Goal: Check status: Check status

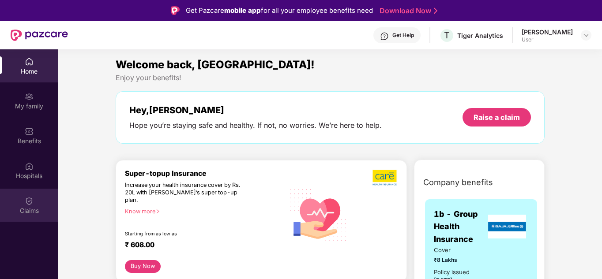
click at [38, 196] on div "Claims" at bounding box center [29, 205] width 58 height 33
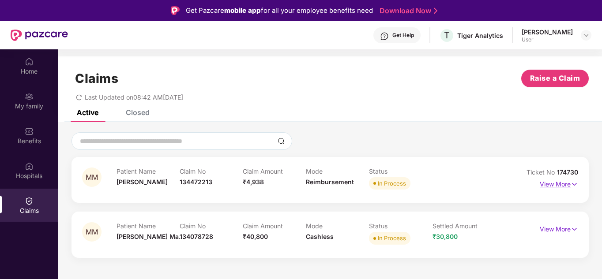
click at [564, 186] on p "View More" at bounding box center [559, 183] width 38 height 12
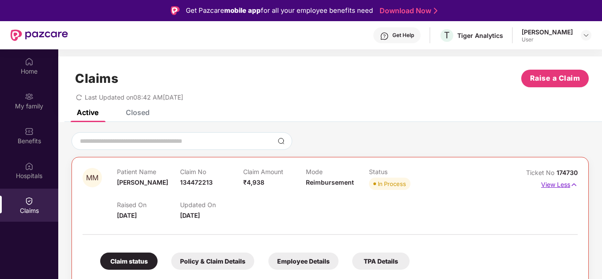
click at [564, 186] on p "View Less" at bounding box center [559, 184] width 37 height 12
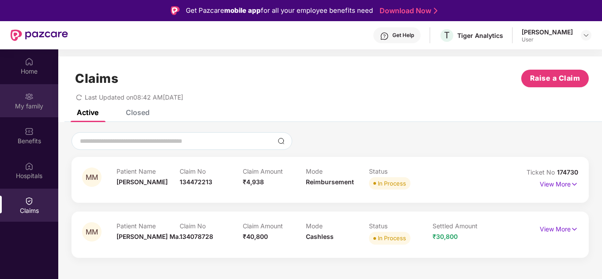
click at [30, 103] on div "My family" at bounding box center [29, 106] width 58 height 9
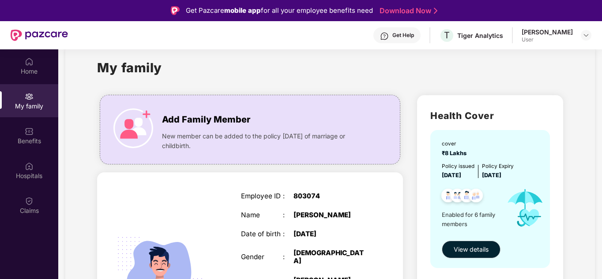
scroll to position [44, 0]
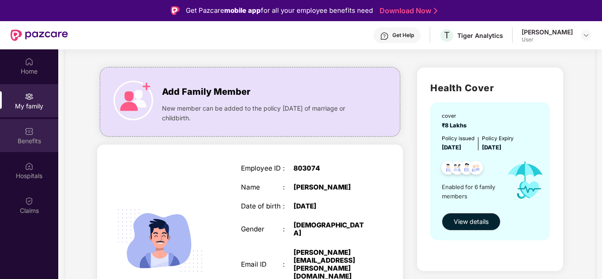
click at [32, 132] on img at bounding box center [29, 131] width 9 height 9
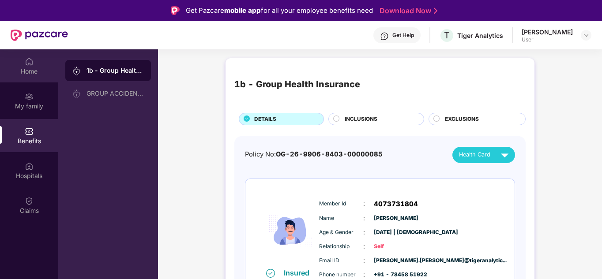
click at [38, 64] on div "Home" at bounding box center [29, 65] width 58 height 33
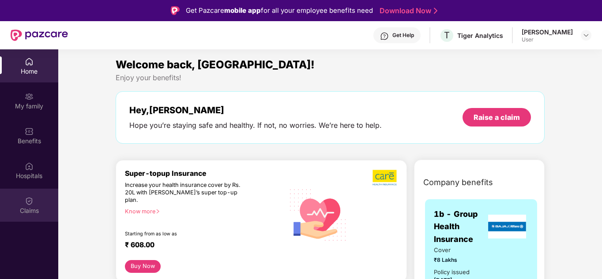
click at [36, 202] on div "Claims" at bounding box center [29, 205] width 58 height 33
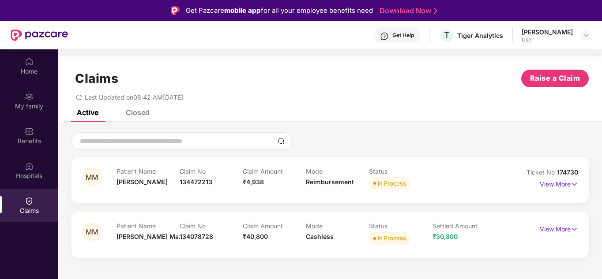
click at [457, 182] on div "Patient Name [PERSON_NAME] Claim No 134472213 Claim Amount ₹4,938 Mode Reimburs…" at bounding box center [306, 180] width 379 height 24
click at [560, 184] on p "View More" at bounding box center [559, 183] width 38 height 12
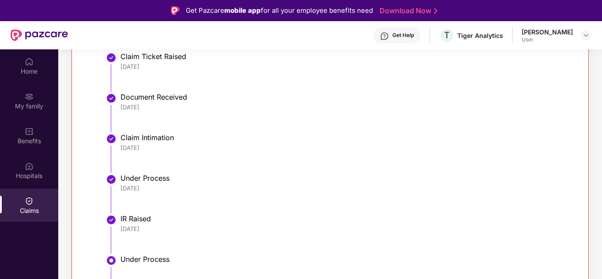
scroll to position [132, 0]
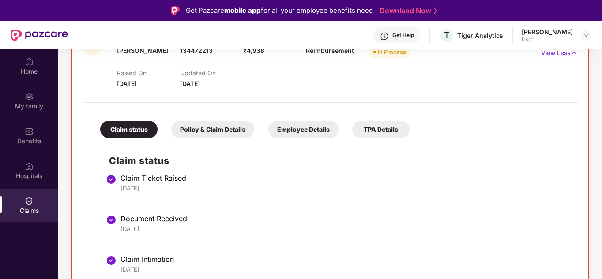
click at [216, 128] on div "Policy & Claim Details" at bounding box center [212, 129] width 83 height 17
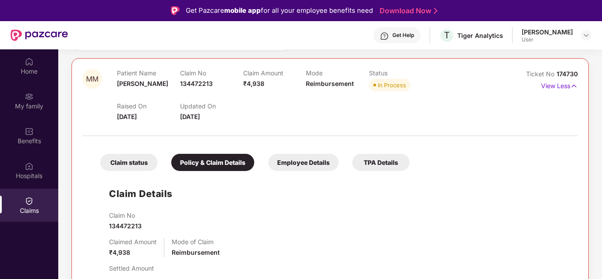
click at [307, 164] on div "Employee Details" at bounding box center [303, 162] width 70 height 17
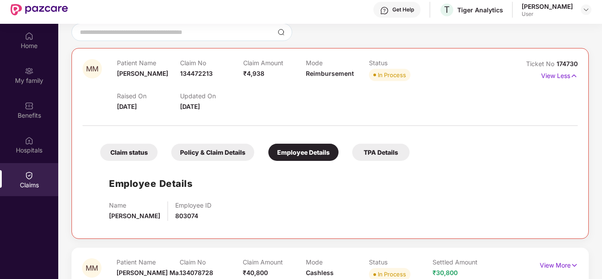
scroll to position [49, 0]
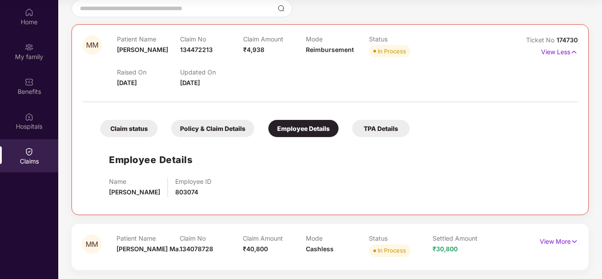
click at [385, 129] on div "TPA Details" at bounding box center [380, 128] width 57 height 17
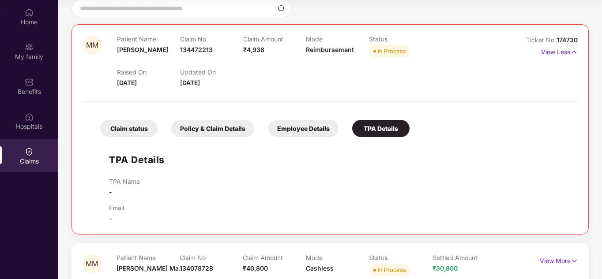
scroll to position [99, 0]
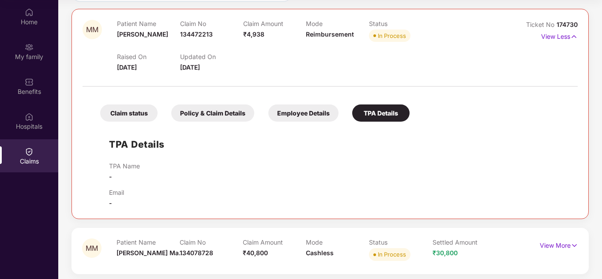
click at [138, 116] on div "Claim status" at bounding box center [128, 113] width 57 height 17
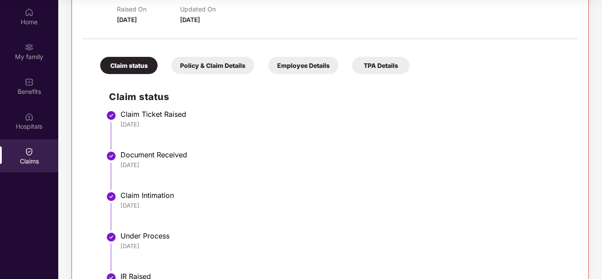
scroll to position [231, 0]
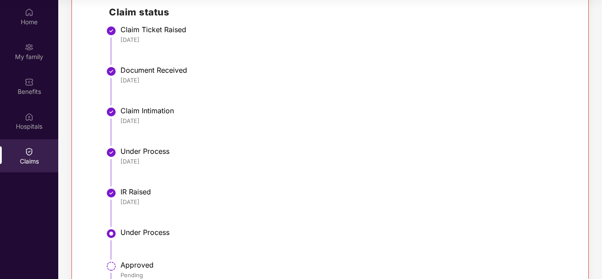
click at [144, 110] on div "Claim Intimation" at bounding box center [345, 110] width 449 height 9
click at [153, 70] on div "Document Received" at bounding box center [345, 70] width 449 height 9
click at [113, 69] on img at bounding box center [111, 71] width 11 height 11
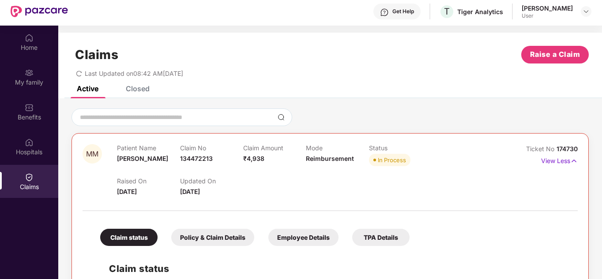
scroll to position [0, 0]
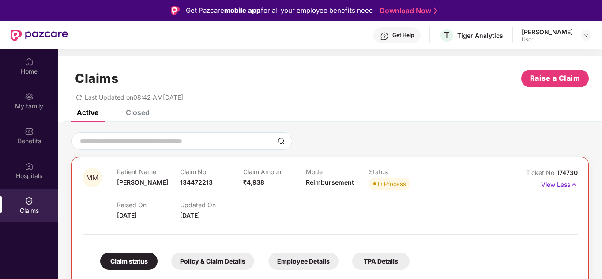
click at [135, 97] on span "Last Updated on 08:42 AM[DATE]" at bounding box center [134, 98] width 98 height 8
click at [178, 100] on span "Last Updated on 08:42 AM[DATE]" at bounding box center [134, 98] width 98 height 8
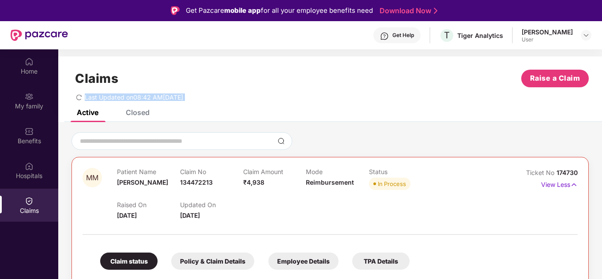
click at [178, 100] on span "Last Updated on 08:42 AM[DATE]" at bounding box center [134, 98] width 98 height 8
click at [236, 97] on div "Last Updated on 08:42 AM[DATE]" at bounding box center [330, 94] width 517 height 14
click at [133, 100] on span "Last Updated on 08:42 AM[DATE]" at bounding box center [134, 98] width 98 height 8
click at [153, 98] on span "Last Updated on 08:42 AM[DATE]" at bounding box center [134, 98] width 98 height 8
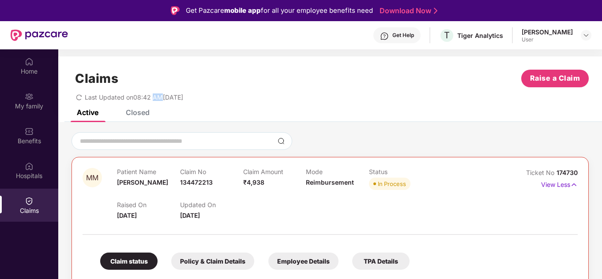
click at [153, 98] on span "Last Updated on 08:42 AM[DATE]" at bounding box center [134, 98] width 98 height 8
click at [143, 97] on span "Last Updated on 08:42 AM[DATE]" at bounding box center [134, 98] width 98 height 8
click at [558, 34] on div "[PERSON_NAME]" at bounding box center [547, 32] width 51 height 8
click at [588, 37] on img at bounding box center [586, 35] width 7 height 7
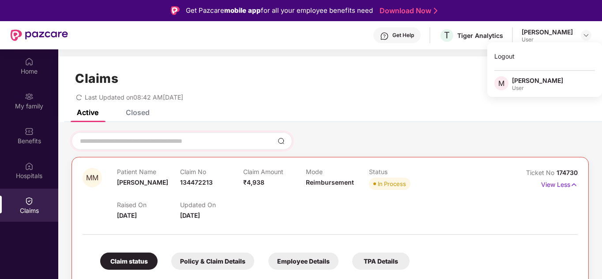
click at [257, 133] on div at bounding box center [182, 141] width 221 height 18
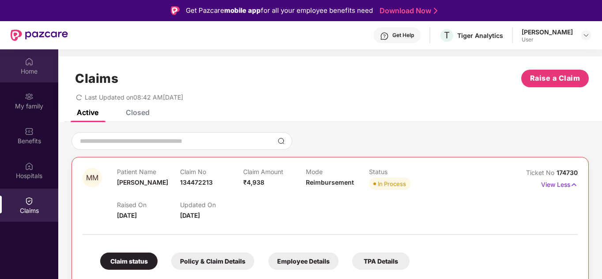
click at [33, 69] on div "Home" at bounding box center [29, 71] width 58 height 9
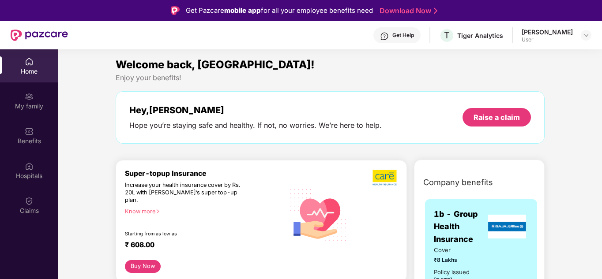
click at [23, 64] on div "Home" at bounding box center [29, 65] width 58 height 33
click at [392, 37] on div "Get Help" at bounding box center [403, 35] width 22 height 7
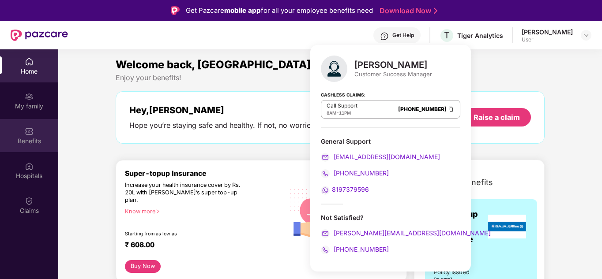
click at [57, 147] on div "Benefits" at bounding box center [29, 135] width 58 height 33
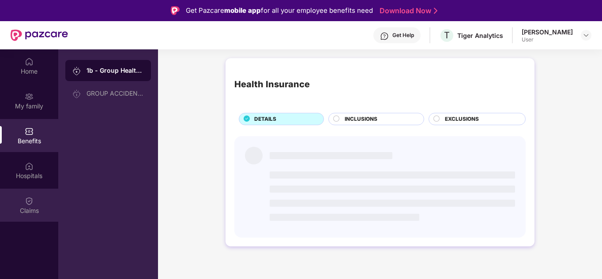
click at [32, 204] on img at bounding box center [29, 201] width 9 height 9
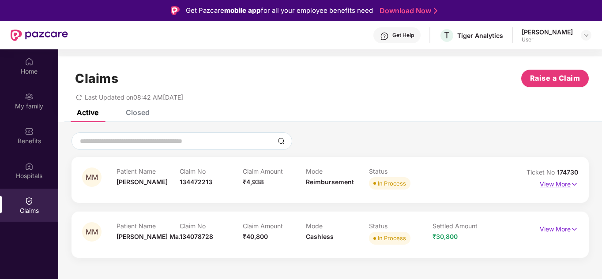
click at [564, 185] on p "View More" at bounding box center [559, 183] width 38 height 12
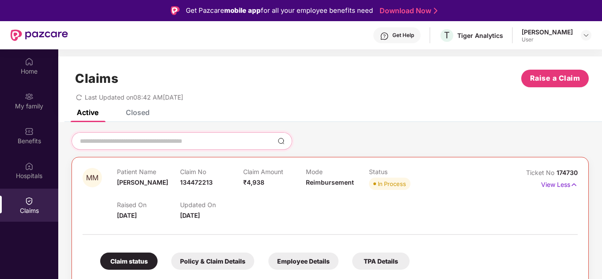
click at [204, 137] on input at bounding box center [176, 141] width 195 height 9
click at [345, 98] on div "Last Updated on 08:42 AM[DATE]" at bounding box center [330, 94] width 517 height 14
click at [29, 74] on div "Home" at bounding box center [29, 71] width 58 height 9
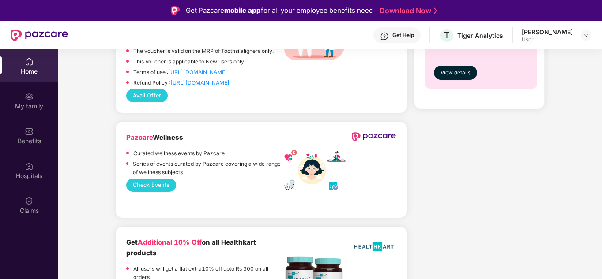
scroll to position [795, 0]
